Goal: Task Accomplishment & Management: Use online tool/utility

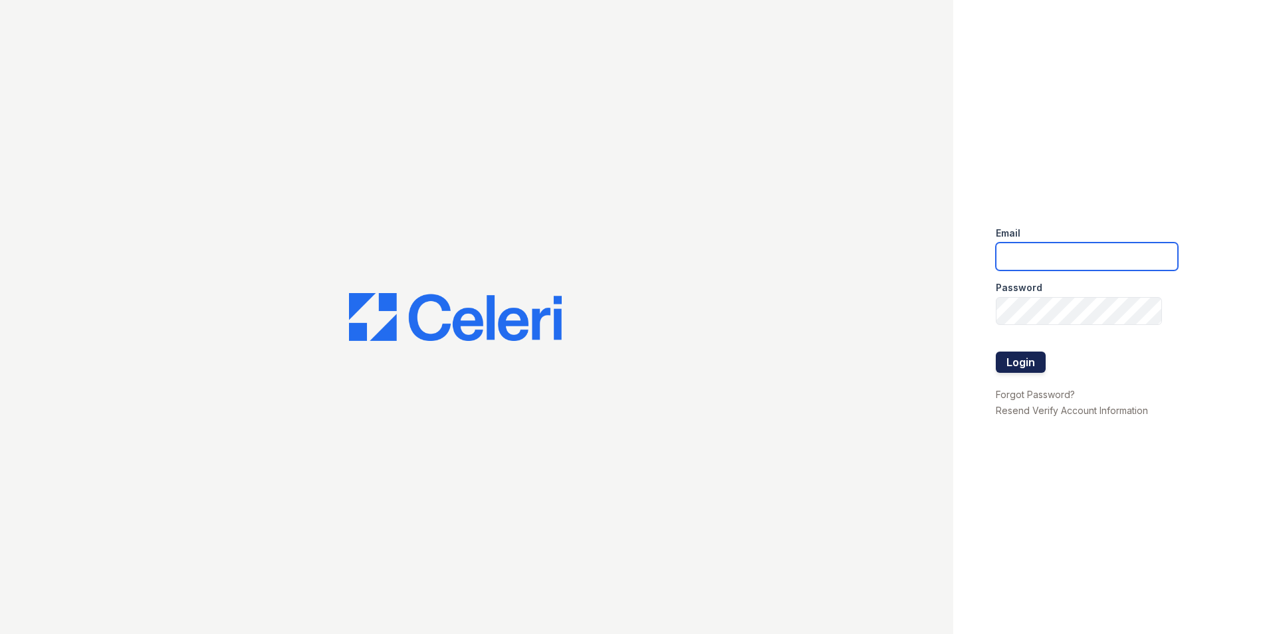
type input "[EMAIL_ADDRESS][DOMAIN_NAME]"
click at [1019, 360] on button "Login" at bounding box center [1021, 362] width 50 height 21
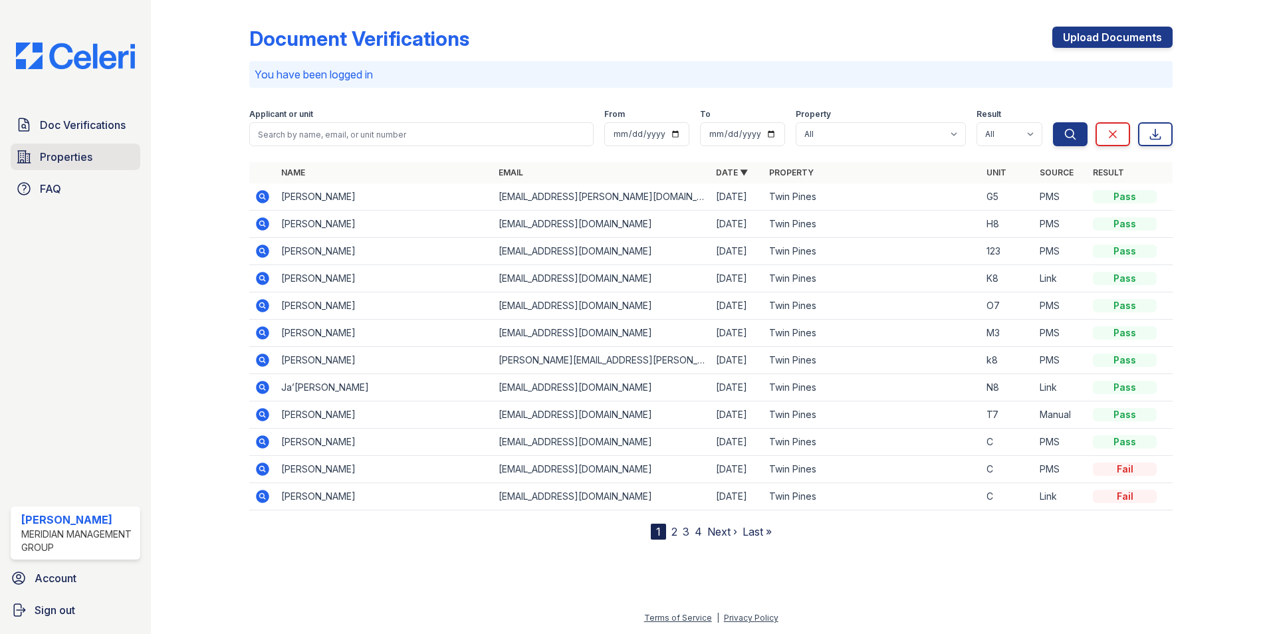
click at [66, 161] on span "Properties" at bounding box center [66, 157] width 53 height 16
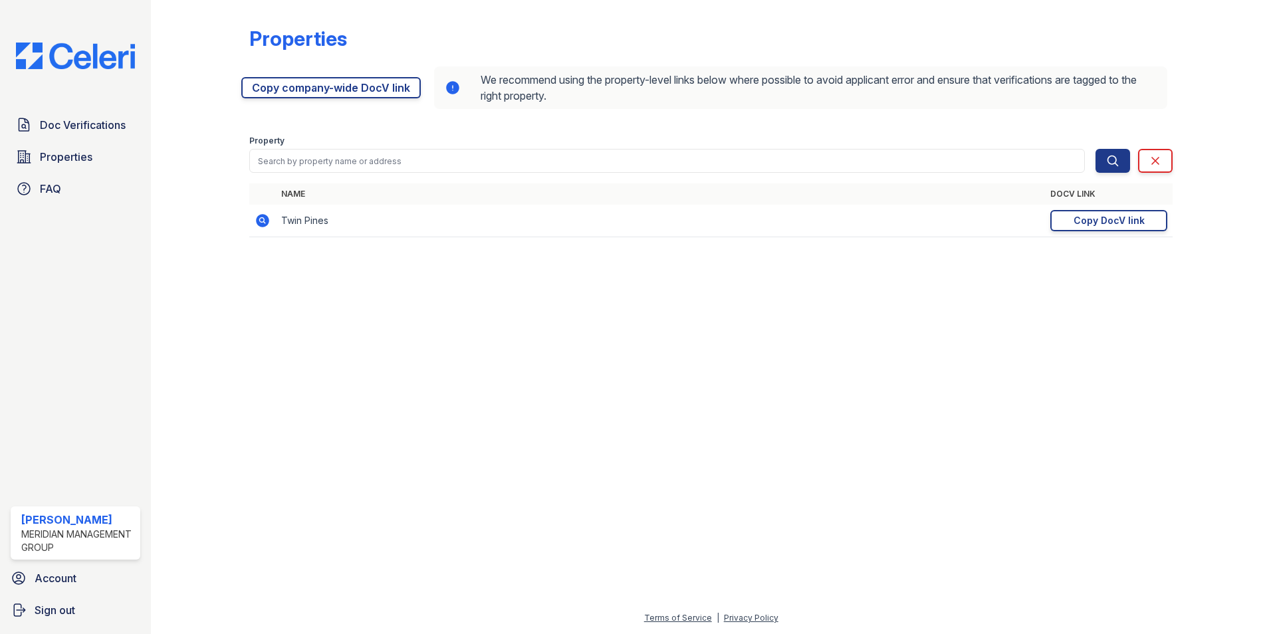
drag, startPoint x: 1065, startPoint y: 219, endPoint x: 1007, endPoint y: 290, distance: 92.6
click at [1007, 290] on div at bounding box center [710, 441] width 1077 height 338
click at [1054, 223] on link "Copy DocV link Copy link" at bounding box center [1108, 220] width 117 height 21
